Goal: Transaction & Acquisition: Purchase product/service

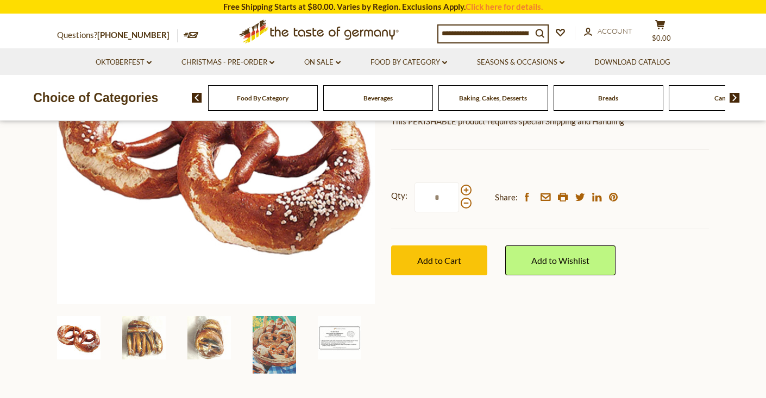
scroll to position [199, 0]
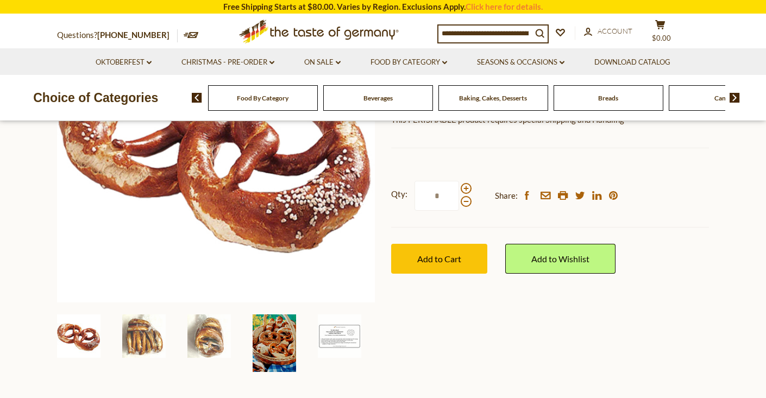
click at [259, 324] on img at bounding box center [274, 344] width 43 height 58
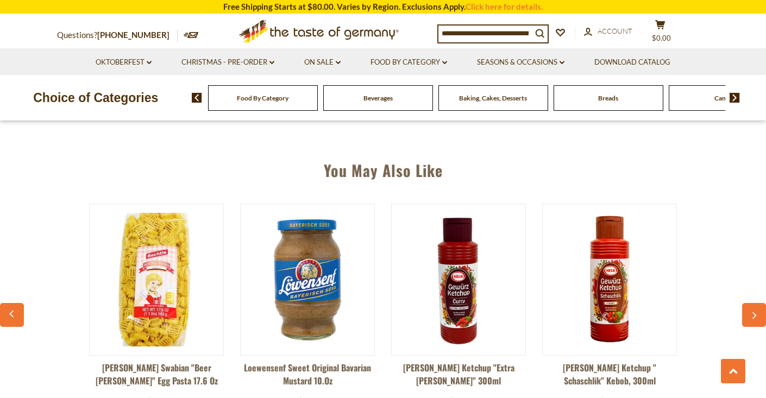
scroll to position [857, 0]
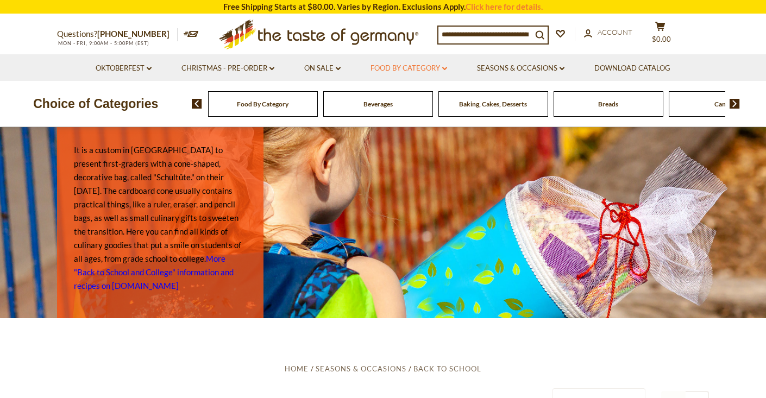
click at [446, 67] on icon "dropdown_arrow" at bounding box center [444, 69] width 5 height 4
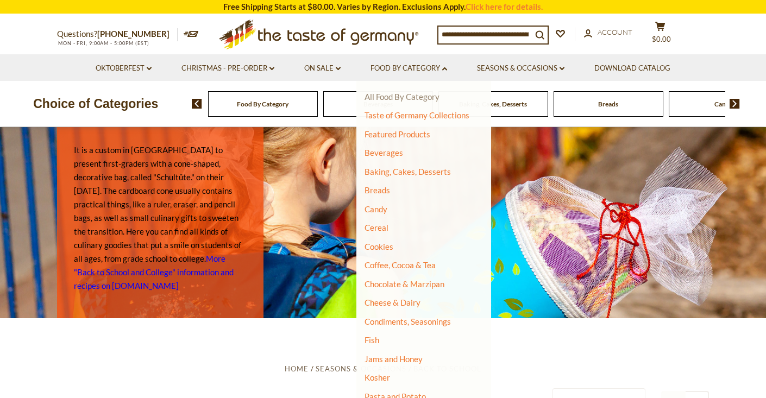
click at [422, 93] on link "All Food By Category" at bounding box center [402, 97] width 75 height 10
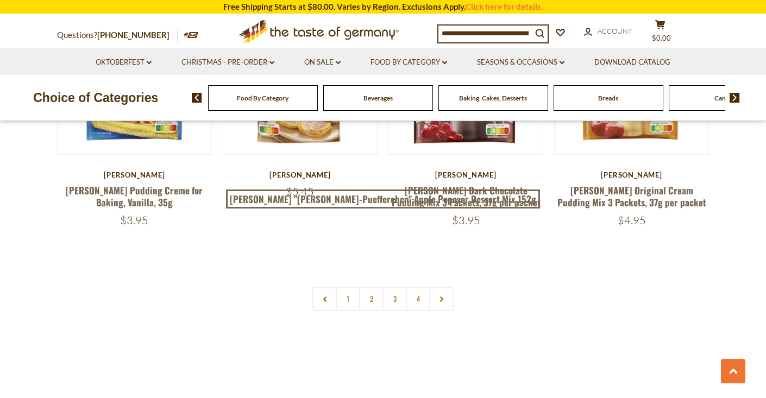
scroll to position [2381, 0]
click at [368, 287] on link "2" at bounding box center [371, 299] width 24 height 24
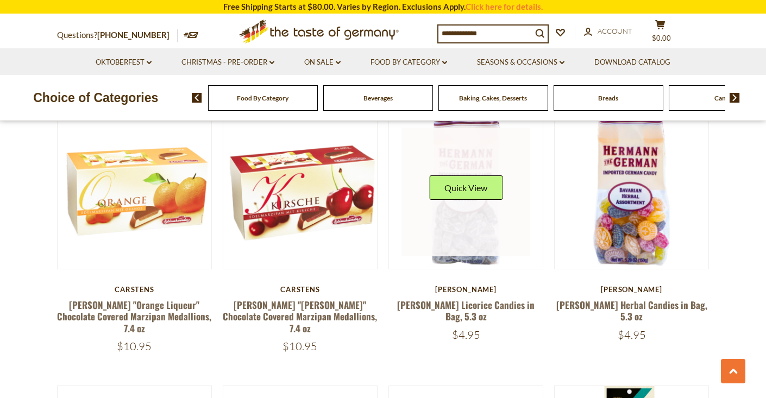
scroll to position [935, 0]
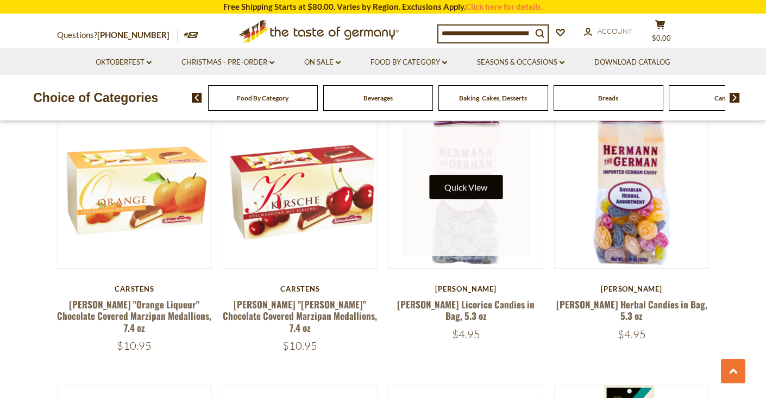
click at [464, 176] on button "Quick View" at bounding box center [465, 187] width 73 height 24
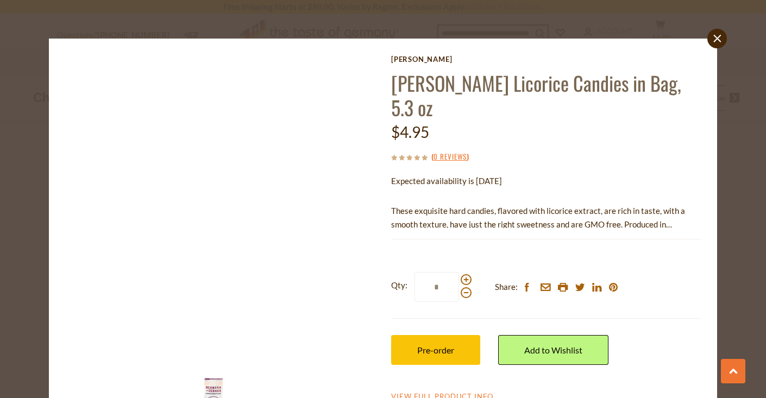
scroll to position [0, 0]
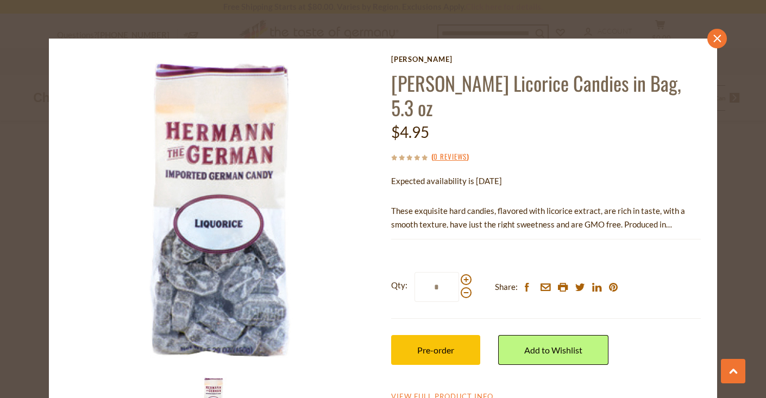
click at [715, 36] on icon "close" at bounding box center [718, 38] width 8 height 8
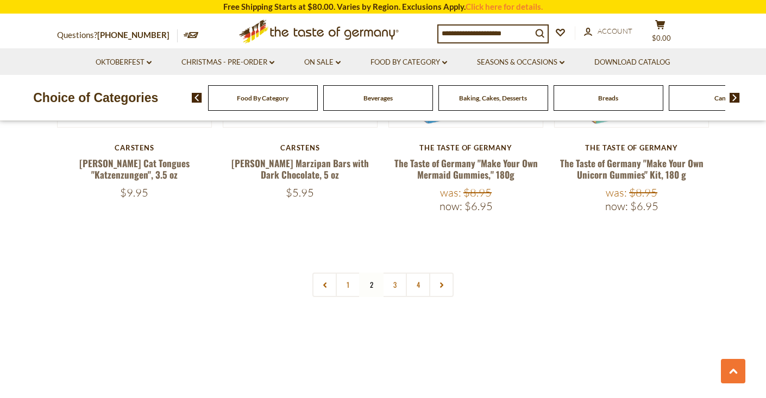
scroll to position [2432, 0]
click at [394, 273] on link "3" at bounding box center [395, 285] width 24 height 24
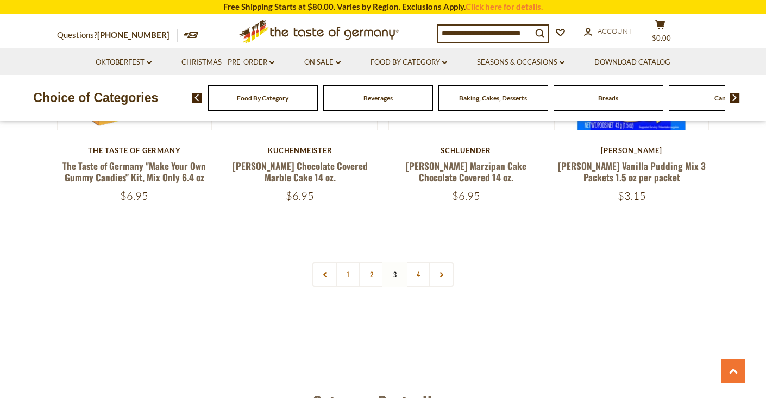
scroll to position [2399, 0]
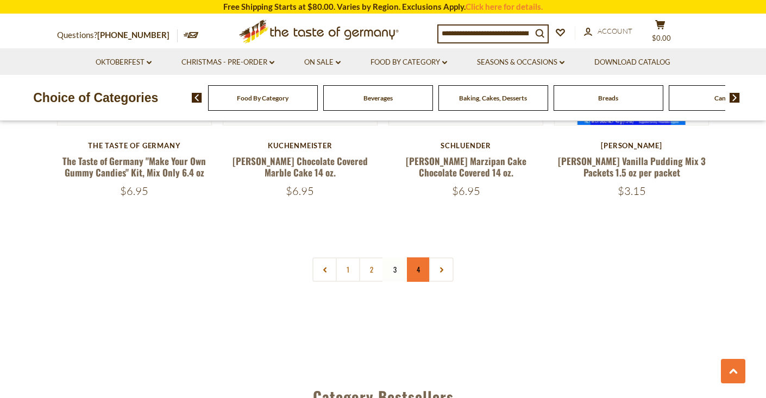
click at [422, 258] on link "4" at bounding box center [418, 270] width 24 height 24
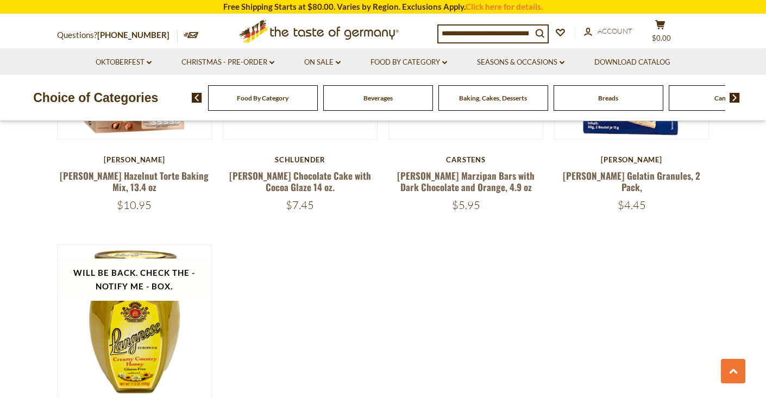
scroll to position [1350, 0]
